Goal: Task Accomplishment & Management: Complete application form

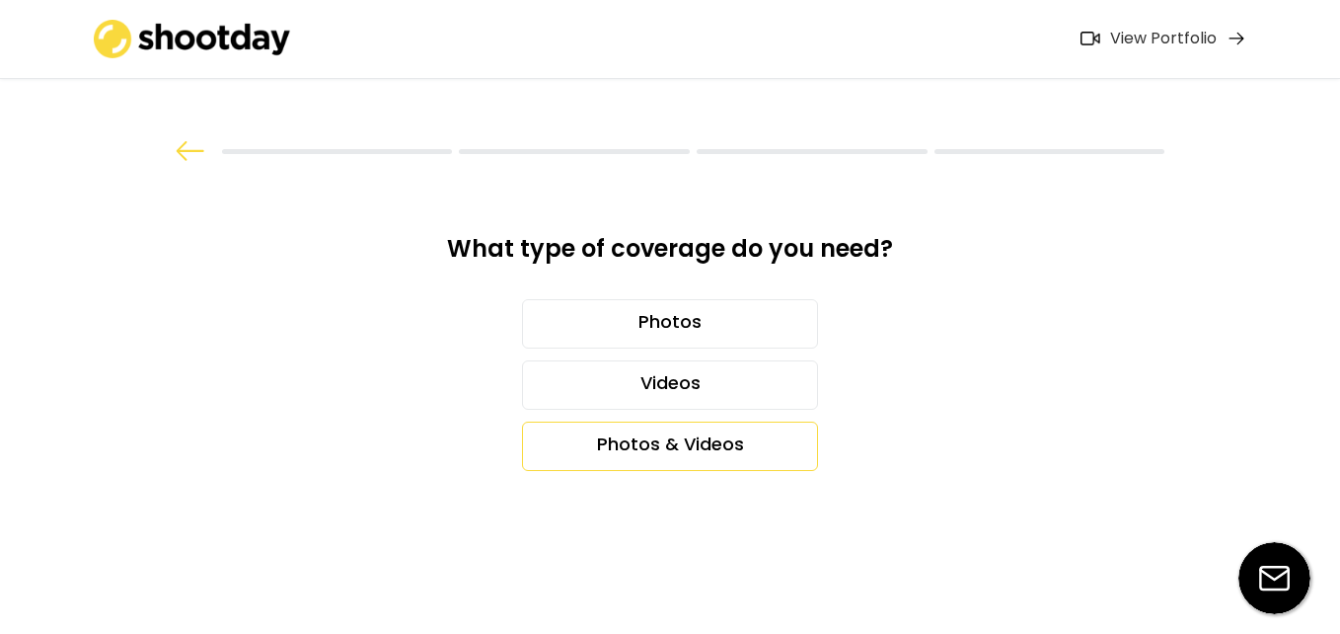
click at [715, 439] on div "Photos & Videos" at bounding box center [670, 445] width 296 height 49
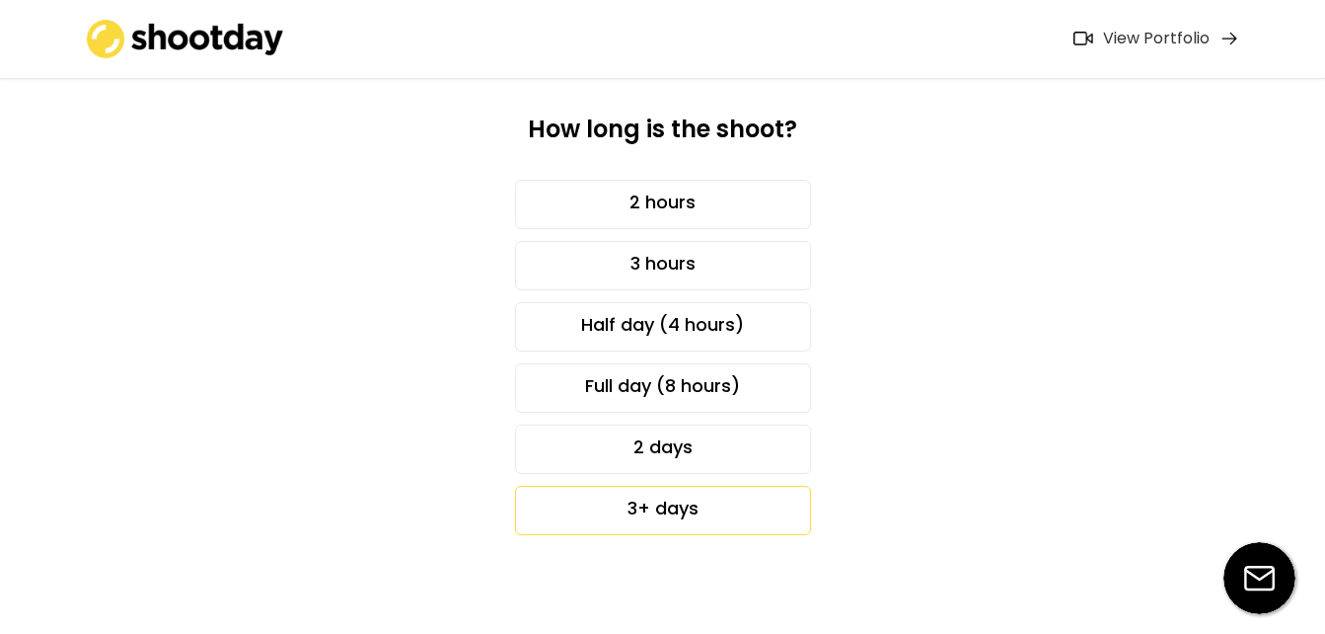
click at [703, 504] on div "3+ days" at bounding box center [663, 510] width 296 height 49
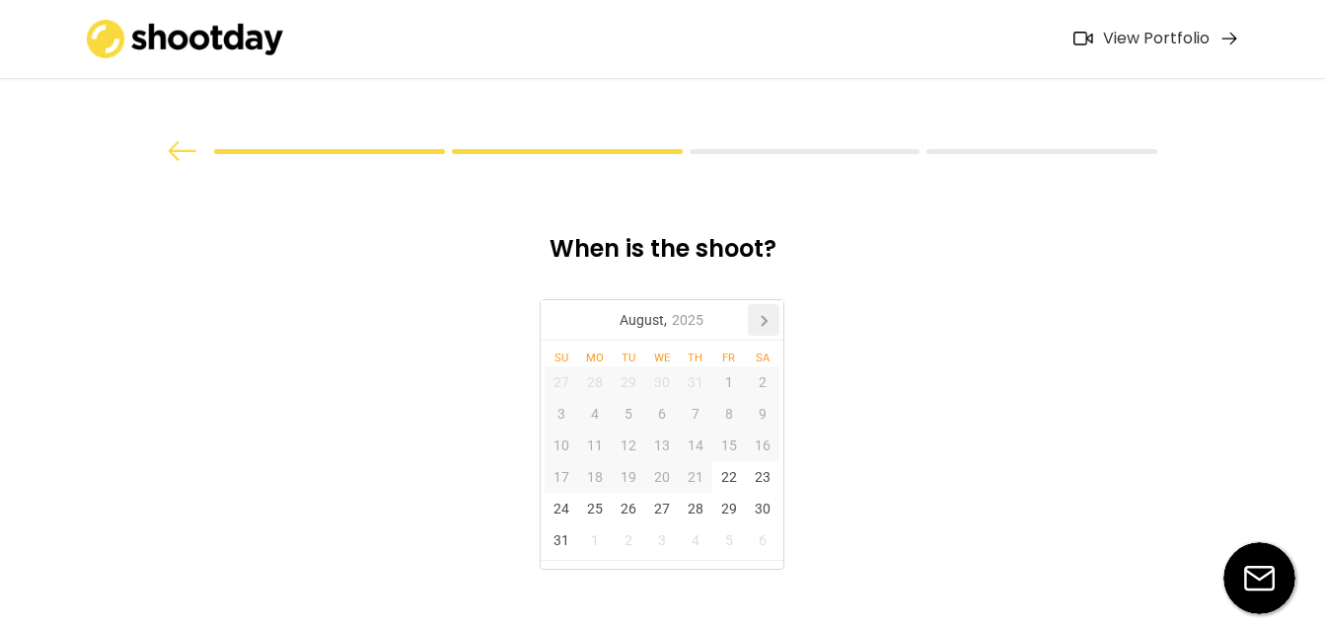
click at [765, 322] on icon at bounding box center [764, 321] width 5 height 10
click at [588, 413] on div "8" at bounding box center [595, 414] width 34 height 32
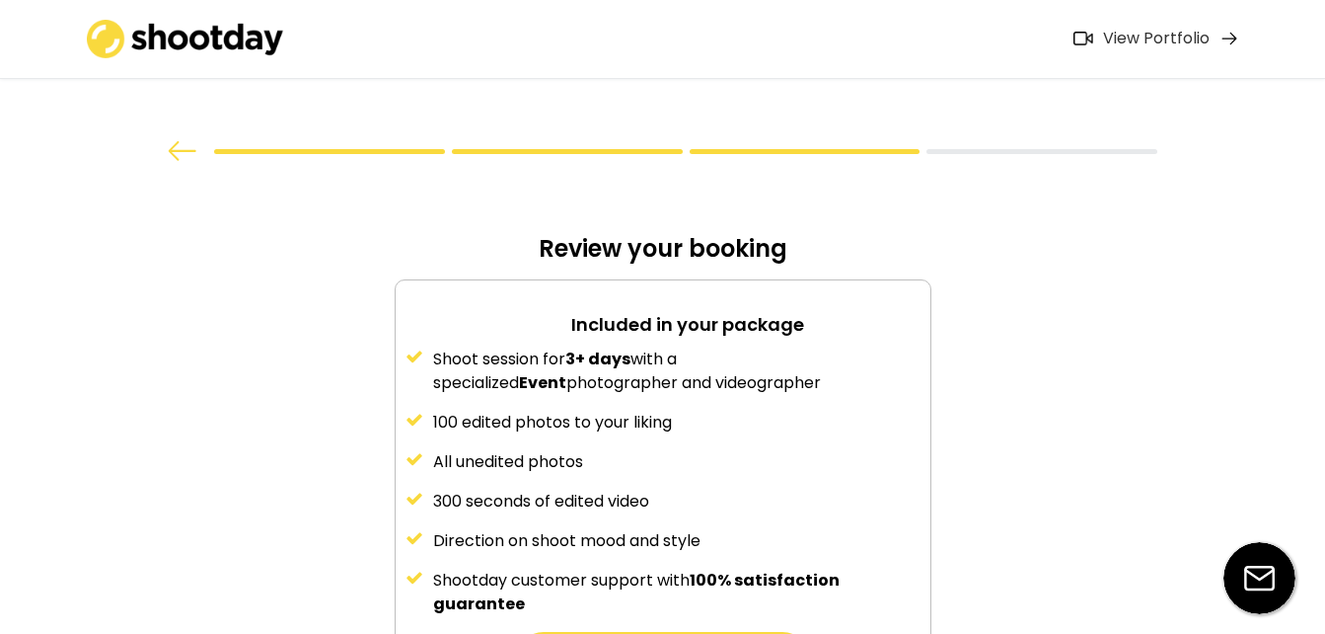
click at [665, 408] on div "Shoot session for 3+ days with a specialized Event photographer and videographe…" at bounding box center [663, 481] width 535 height 268
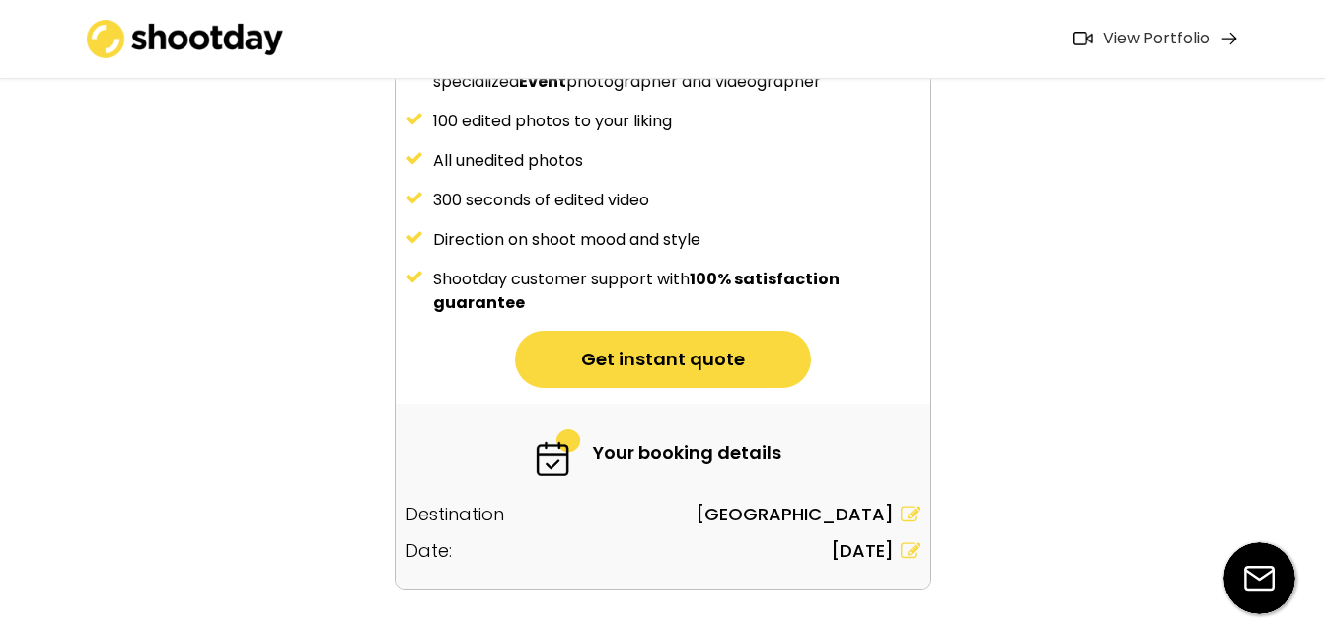
scroll to position [257, 0]
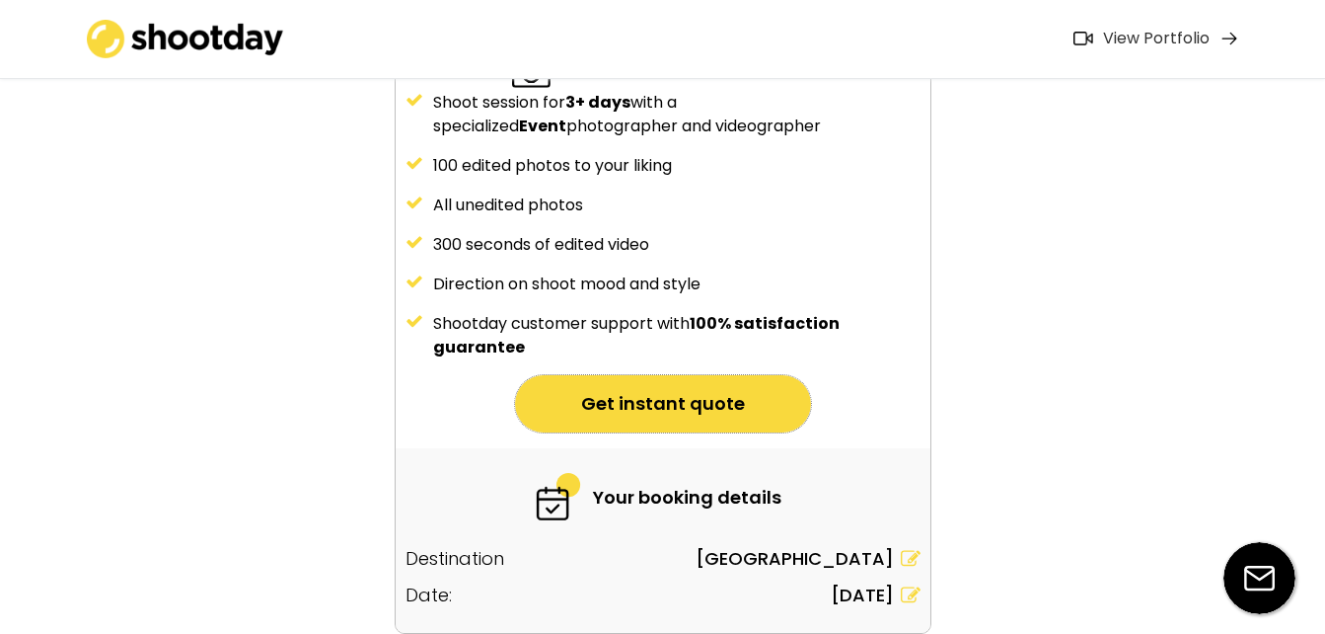
click at [664, 402] on button "Get instant quote" at bounding box center [663, 403] width 296 height 57
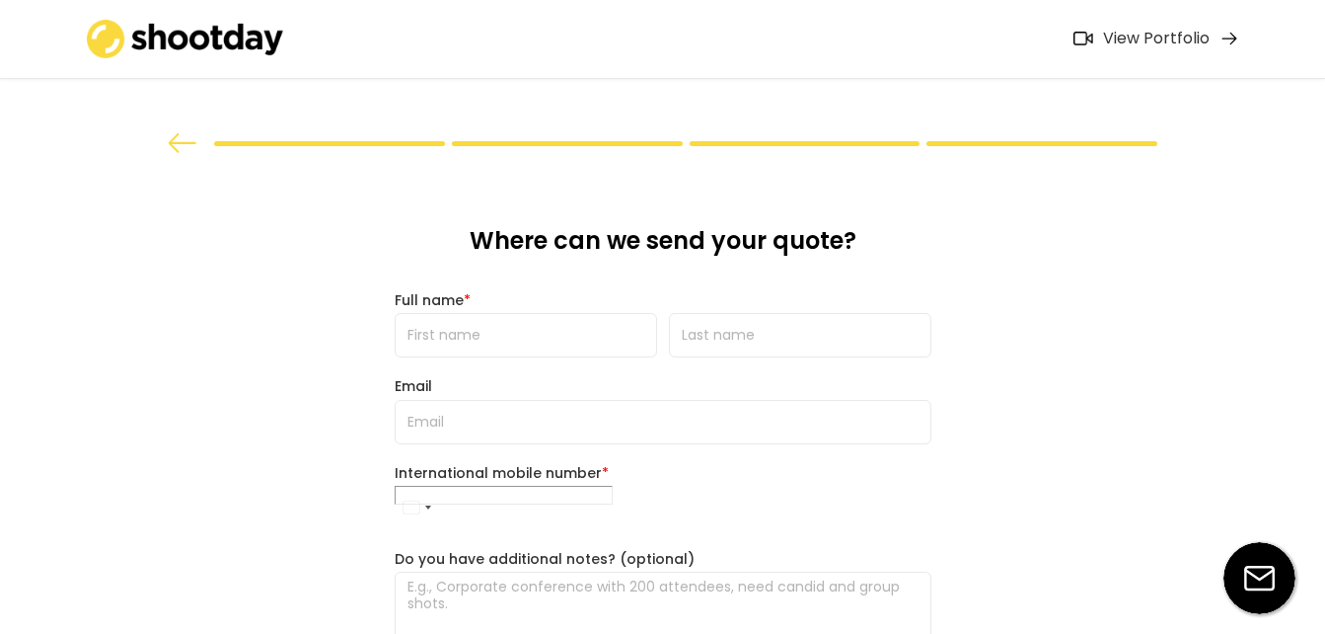
scroll to position [0, 0]
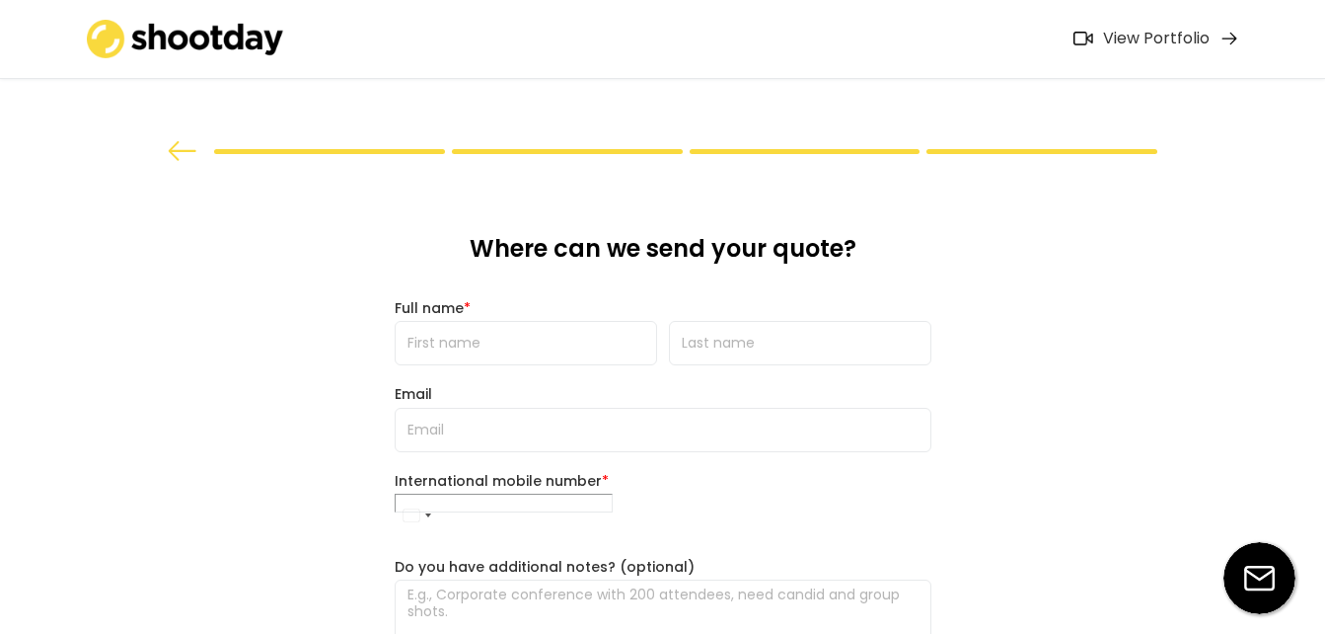
click at [529, 337] on input "input" at bounding box center [526, 343] width 263 height 44
type input "Kerolos"
type input "Thabet"
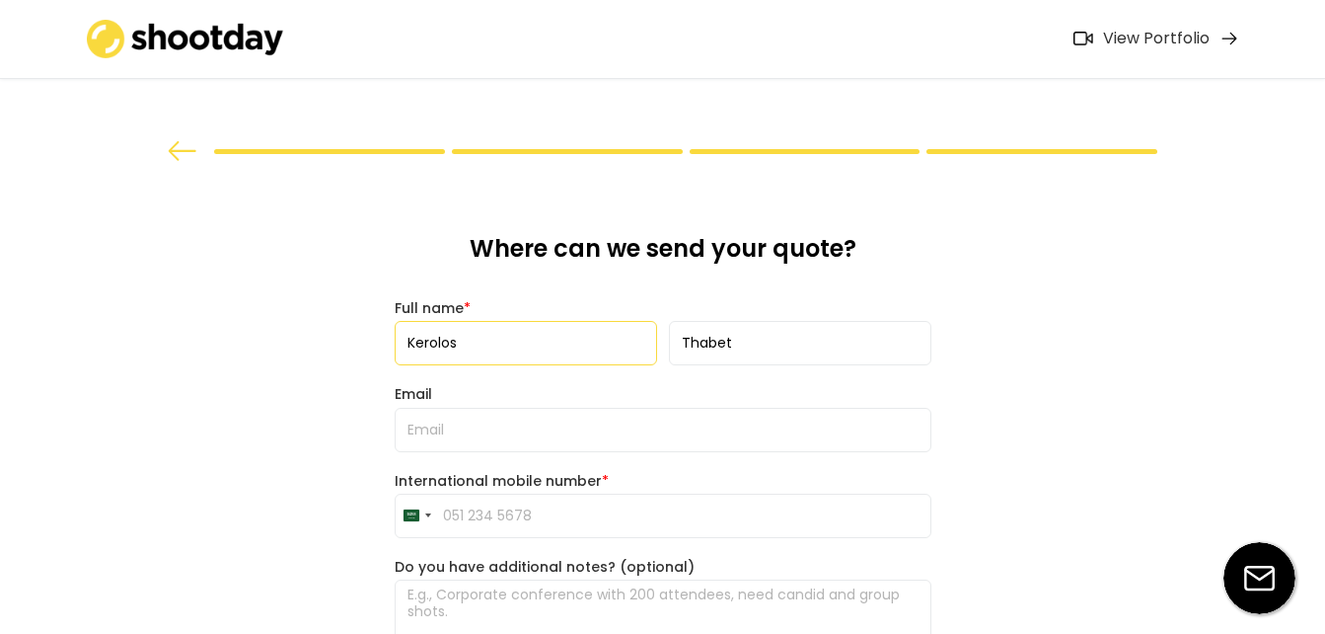
type input "[PERSON_NAME][EMAIL_ADDRESS][DOMAIN_NAME]"
type input "[PHONE_NUMBER]"
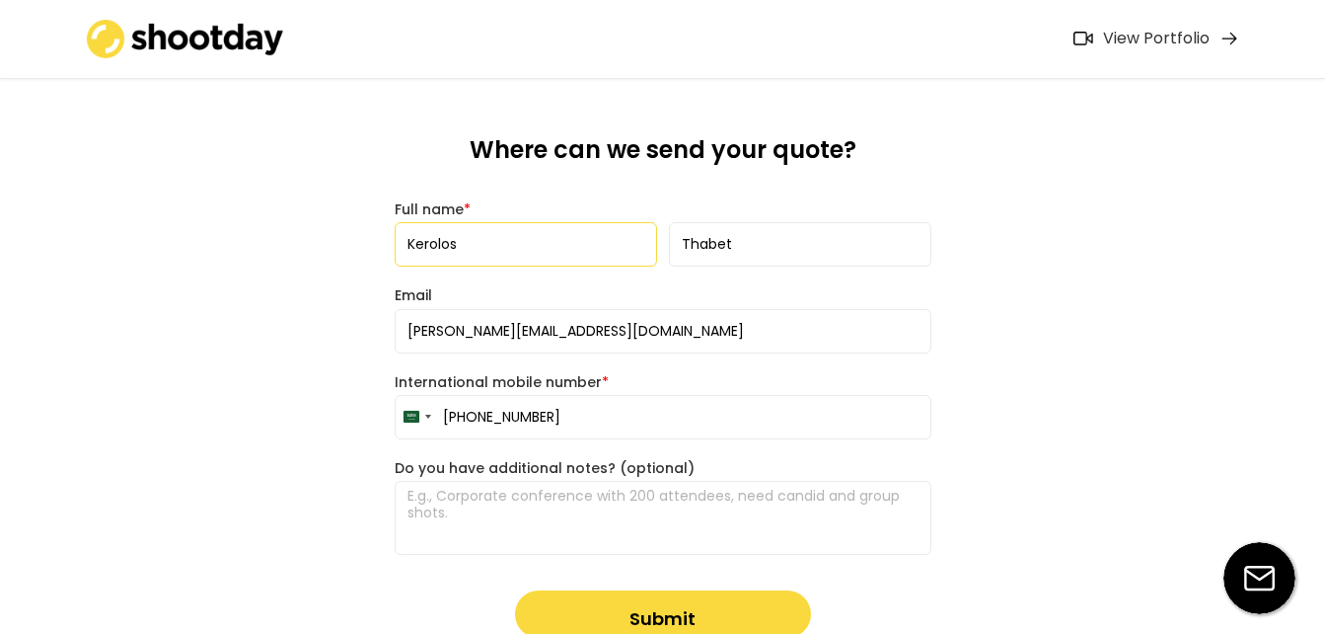
scroll to position [197, 0]
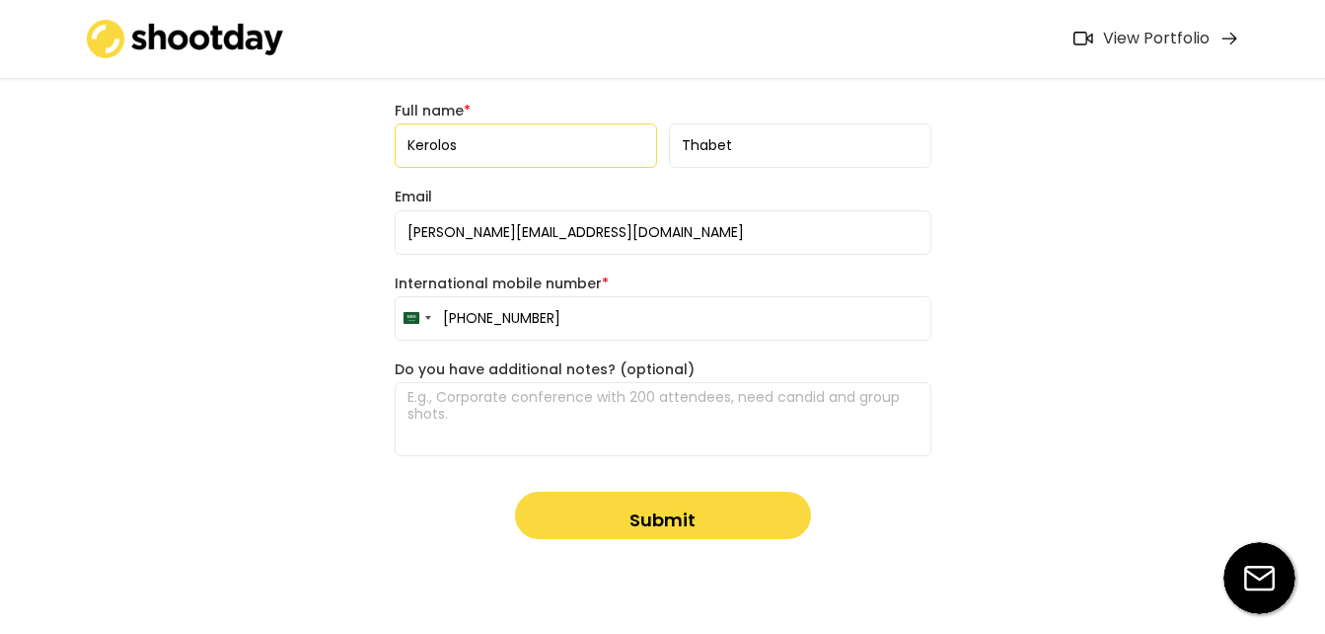
click at [469, 407] on textarea at bounding box center [663, 419] width 537 height 74
paste textarea "We, First Group for Contracting, are participating in the Future Projects Forum…"
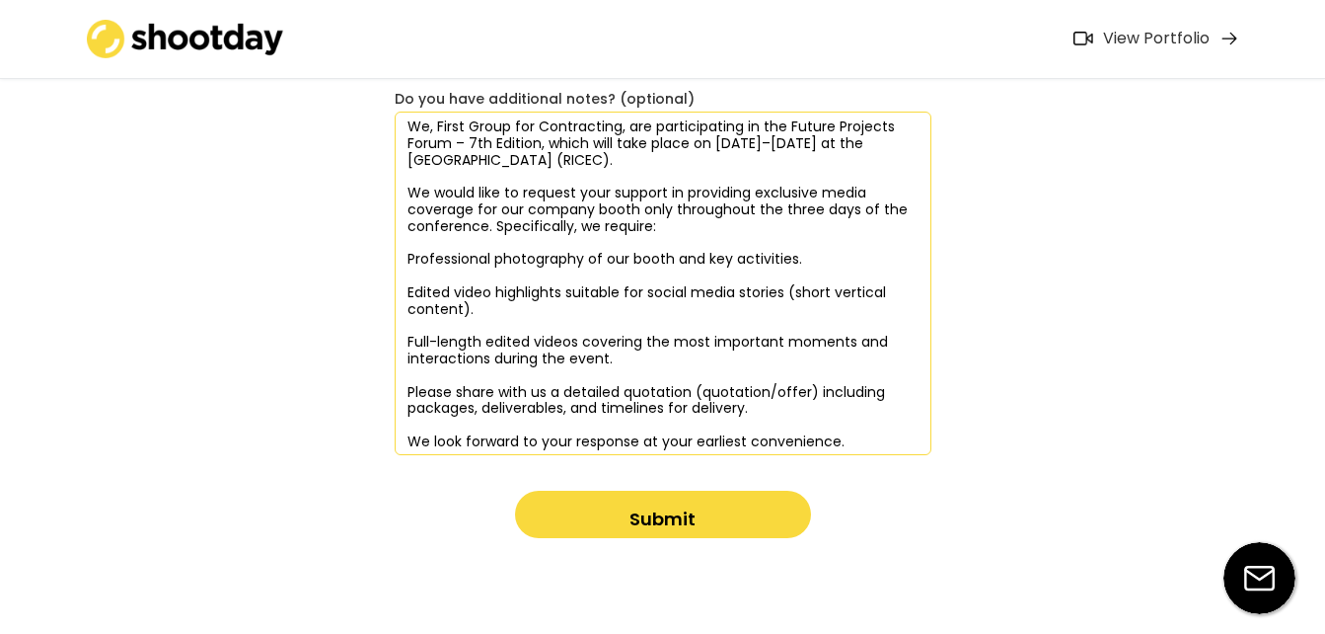
scroll to position [471, 0]
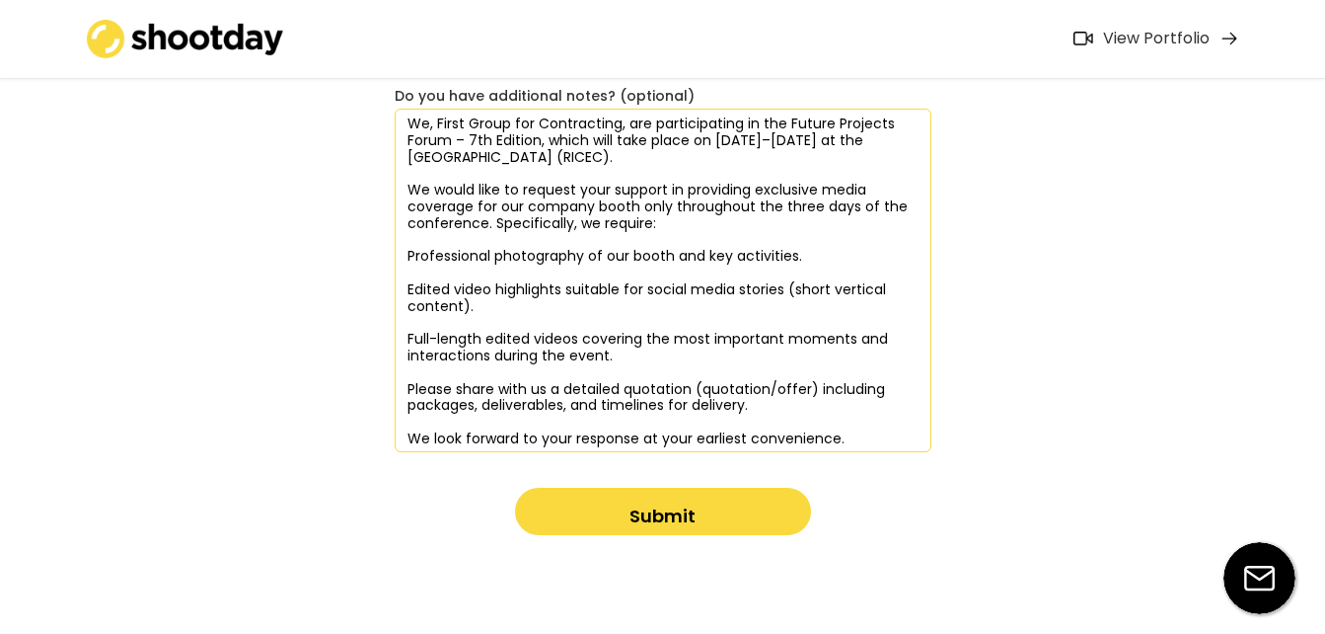
type textarea "We, First Group for Contracting, are participating in the Future Projects Forum…"
click at [715, 507] on button "Submit" at bounding box center [663, 511] width 296 height 47
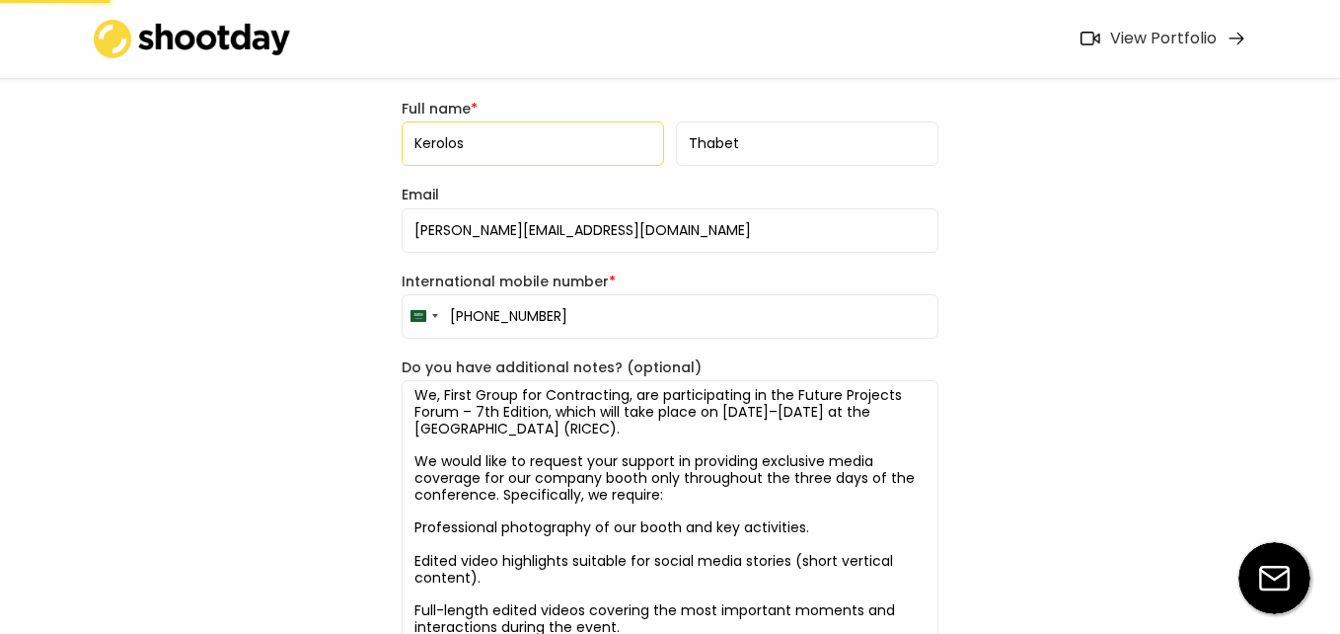
scroll to position [175, 0]
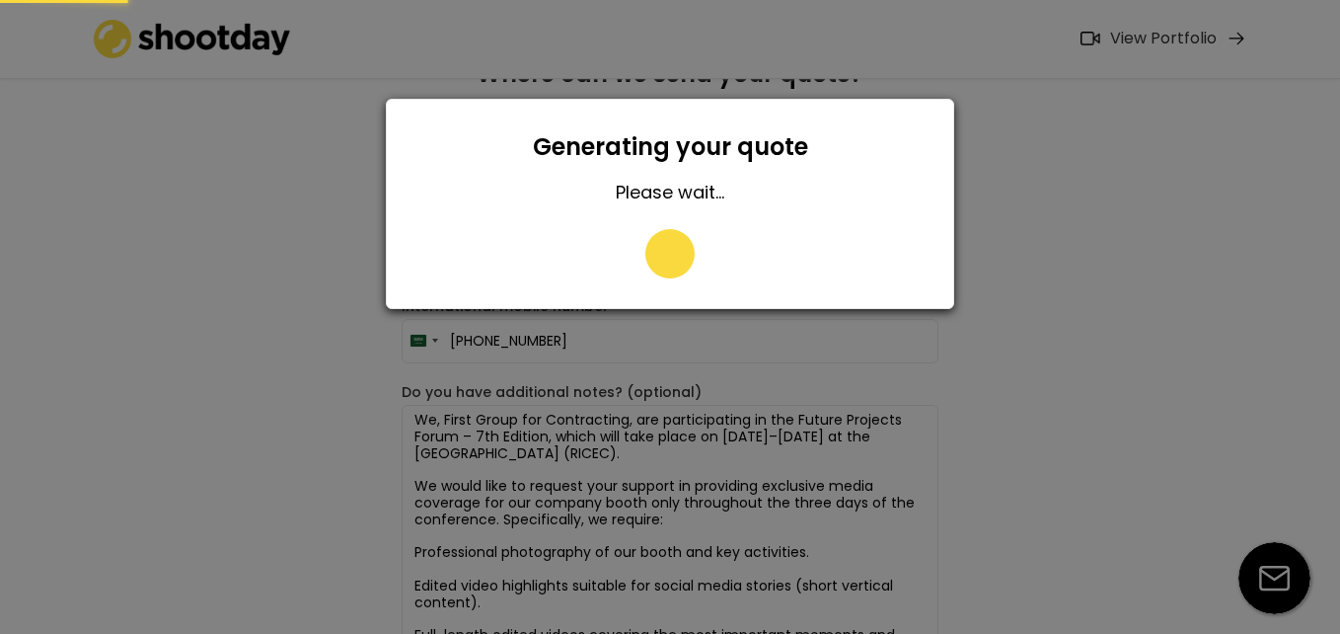
type input "056 708 2243"
